Goal: Information Seeking & Learning: Learn about a topic

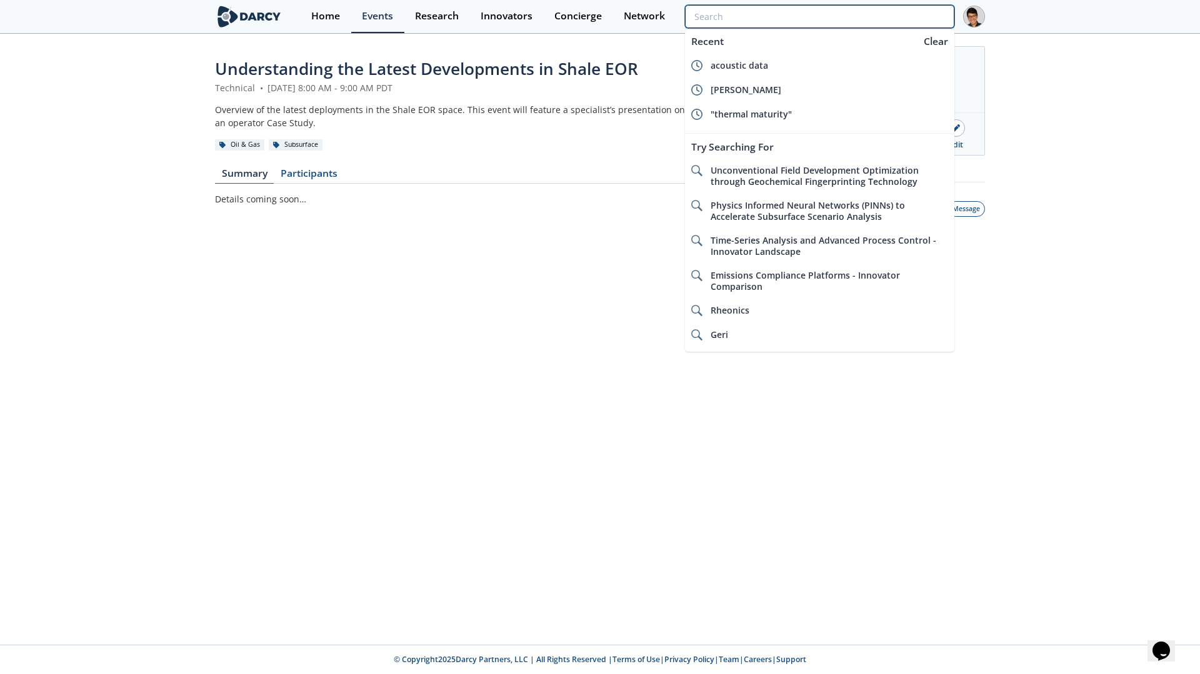
click at [877, 21] on input "search" at bounding box center [819, 16] width 269 height 23
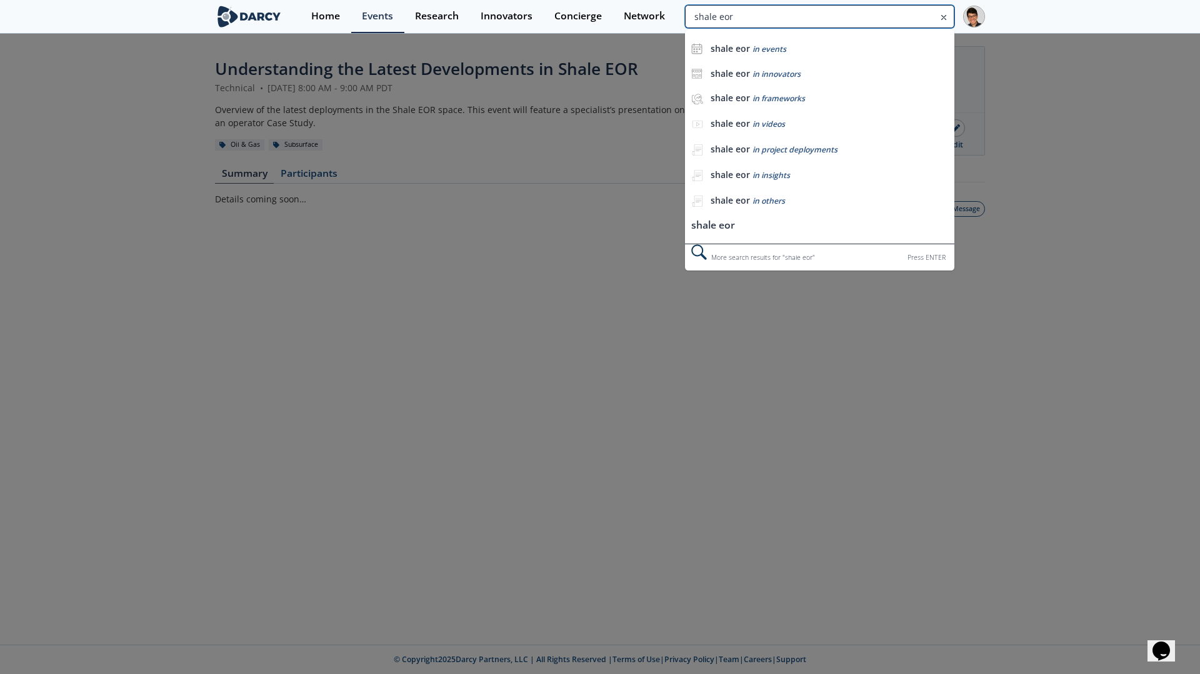
type input "shale eor"
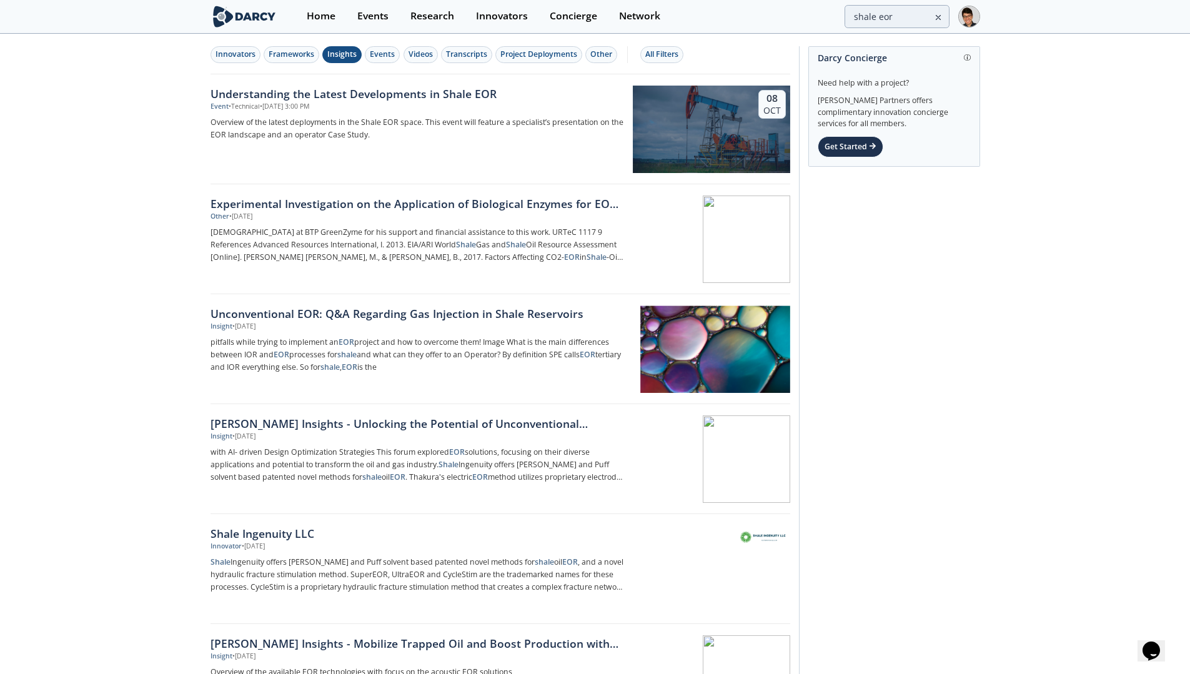
click at [345, 54] on div "Insights" at bounding box center [341, 54] width 29 height 11
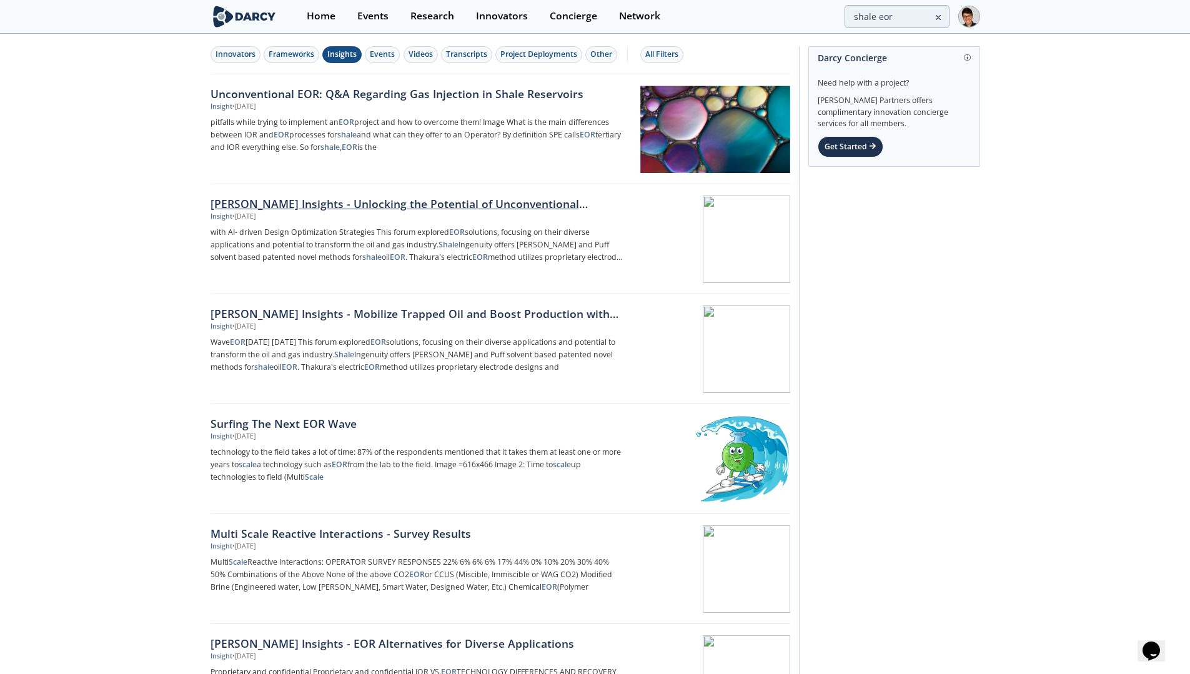
click at [436, 201] on div "Darcy Insights - Unlocking the Potential of Unconventional Reservoirs through S…" at bounding box center [418, 204] width 414 height 16
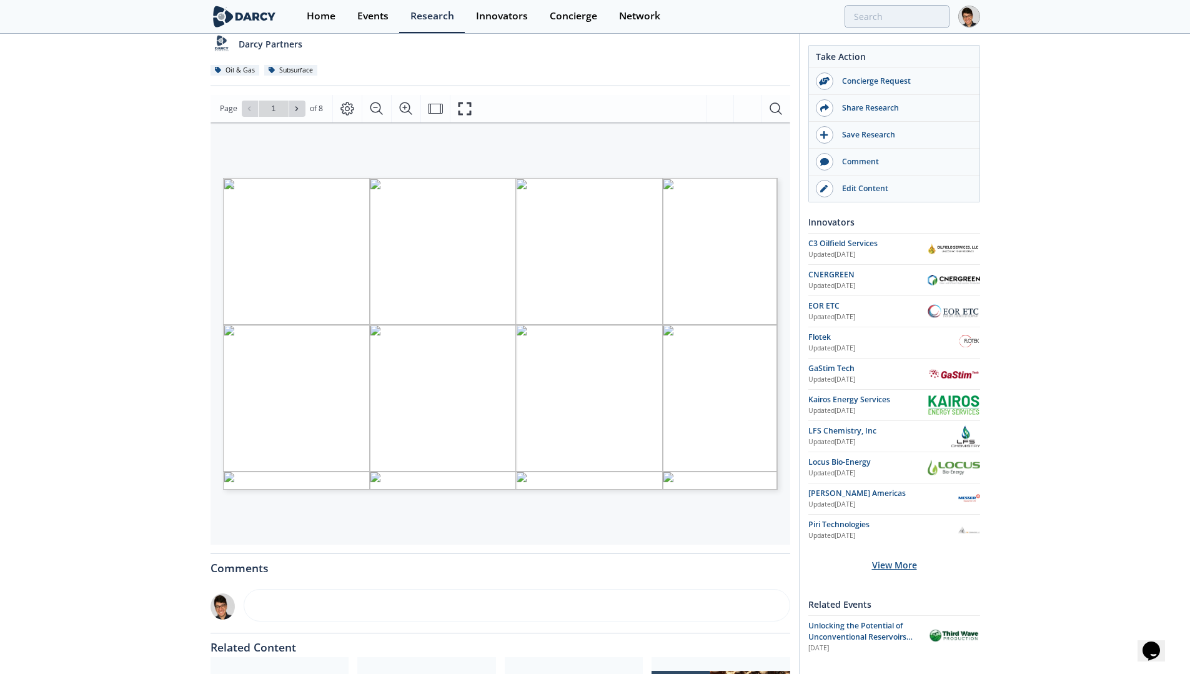
scroll to position [136, 0]
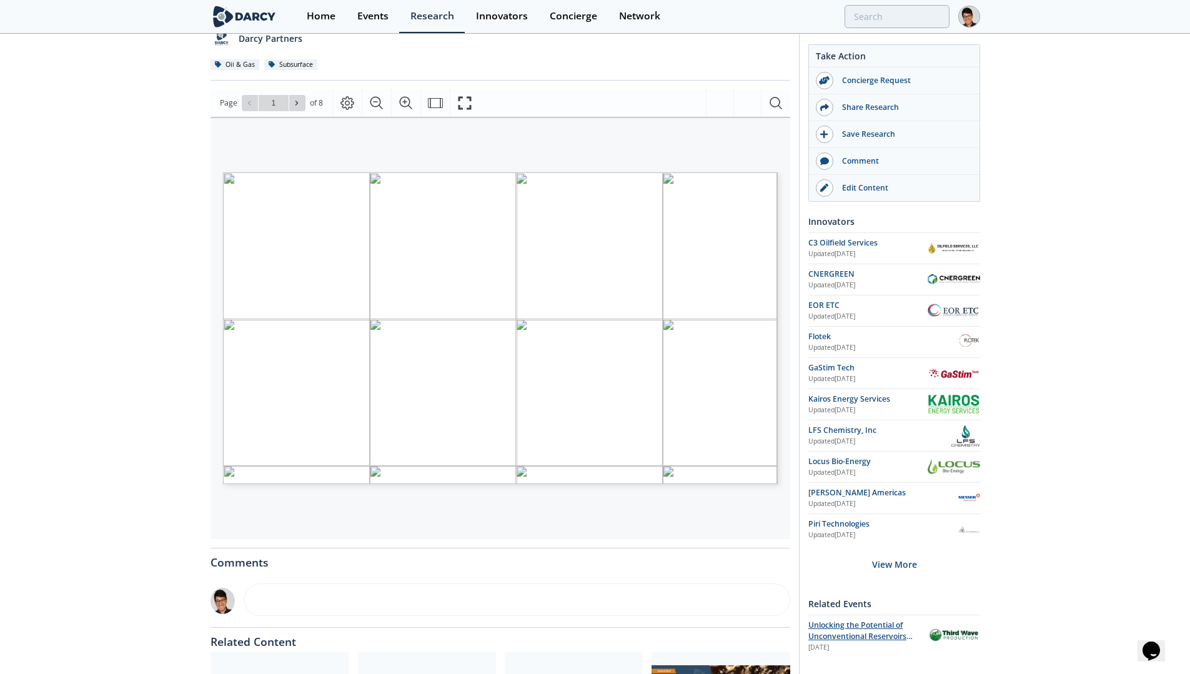
click at [882, 626] on span "Unlocking the Potential of Unconventional Reservoirs through Surfactant-Based E…" at bounding box center [861, 642] width 104 height 45
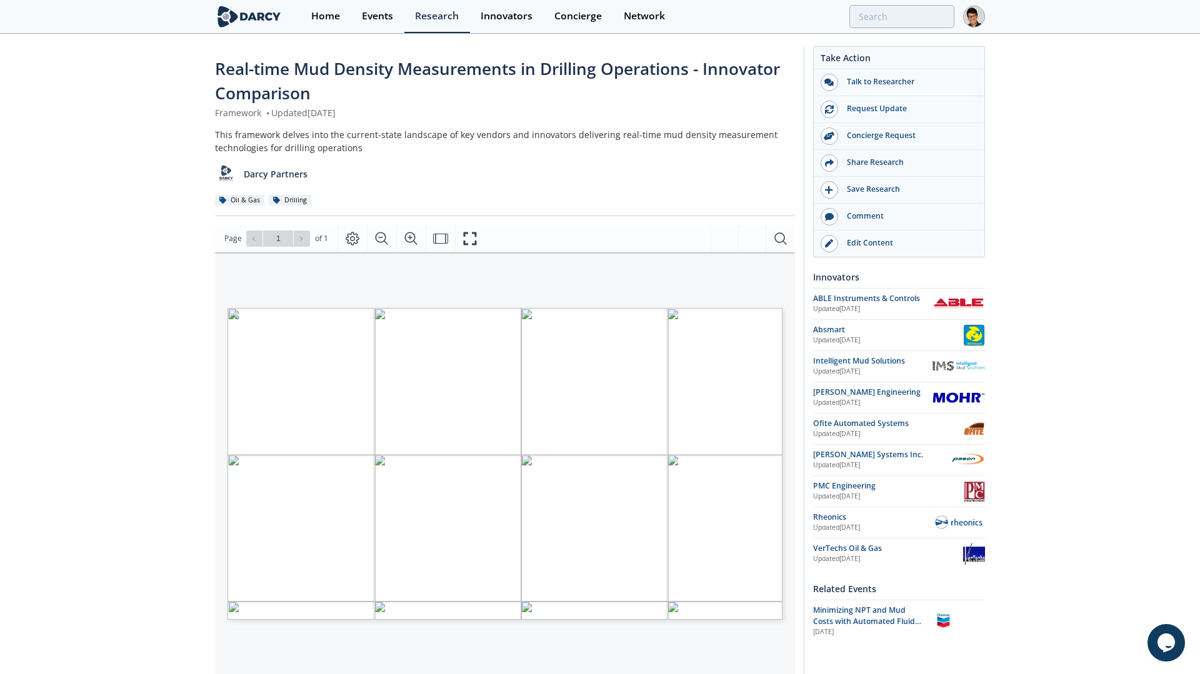
click at [637, 381] on span "solids removal efficiency" at bounding box center [649, 382] width 69 height 6
click at [629, 389] on span "US" at bounding box center [628, 388] width 7 height 4
click at [628, 391] on span "Page 1" at bounding box center [794, 688] width 1110 height 624
click at [629, 389] on span "US" at bounding box center [628, 388] width 7 height 4
click at [639, 406] on span "[GEOGRAPHIC_DATA]" at bounding box center [658, 406] width 67 height 4
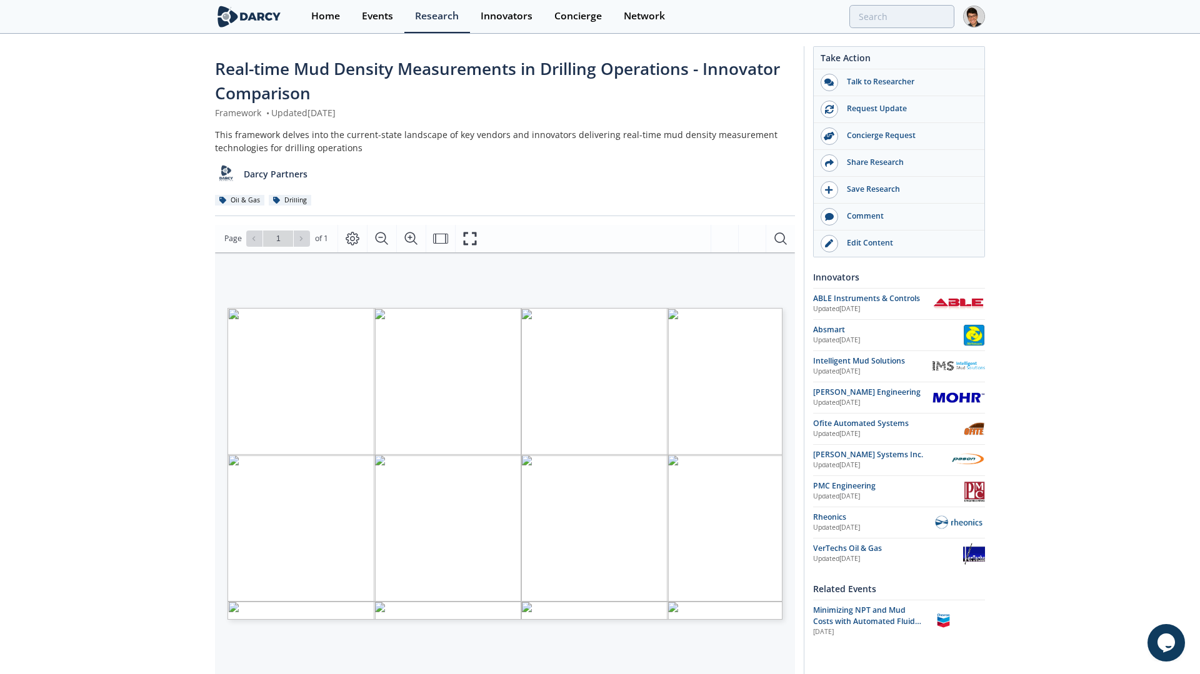
click at [682, 407] on span "[GEOGRAPHIC_DATA] ([GEOGRAPHIC_DATA])" at bounding box center [729, 407] width 136 height 6
click at [702, 417] on span "[US_STATE]" at bounding box center [709, 418] width 31 height 5
click at [717, 439] on span "risk of plugging/failures" at bounding box center [725, 437] width 68 height 7
click at [710, 519] on span "saving 16% in drill fluid costs" at bounding box center [719, 521] width 81 height 6
click at [660, 532] on span "water ([GEOGRAPHIC_DATA])" at bounding box center [678, 533] width 86 height 6
